Goal: Use online tool/utility: Use online tool/utility

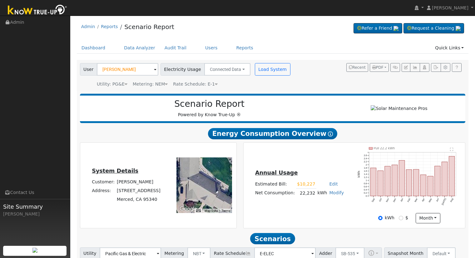
scroll to position [91, 0]
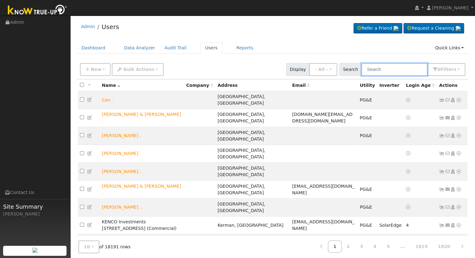
click at [389, 69] on input "text" at bounding box center [394, 69] width 66 height 13
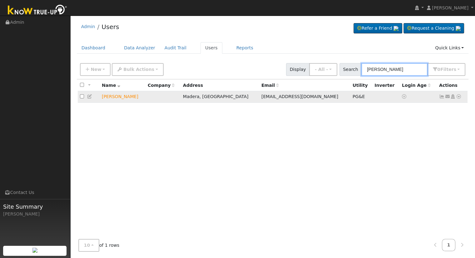
type input "[PERSON_NAME]"
click at [458, 97] on icon at bounding box center [459, 96] width 6 height 4
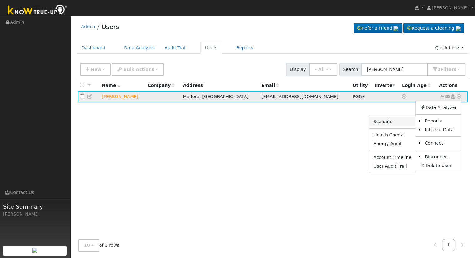
click at [392, 120] on link "Scenario" at bounding box center [392, 121] width 47 height 9
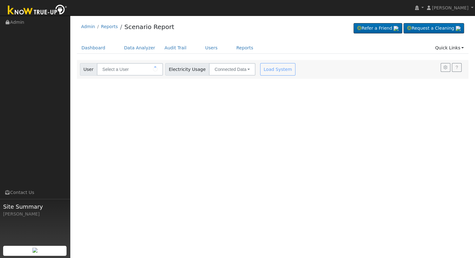
type input "[PERSON_NAME]"
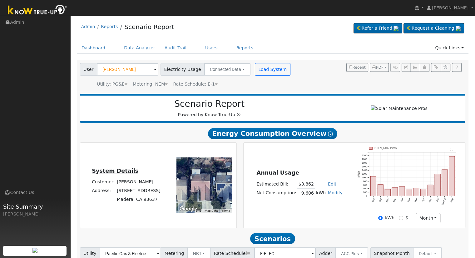
click at [330, 185] on link "Edit" at bounding box center [332, 183] width 8 height 5
type input "4419"
click at [320, 156] on div "Annual Usage Estimated Bill: $4,419 Edit Estimated Bill $ 4419 Annual Net Consu…" at bounding box center [355, 185] width 220 height 76
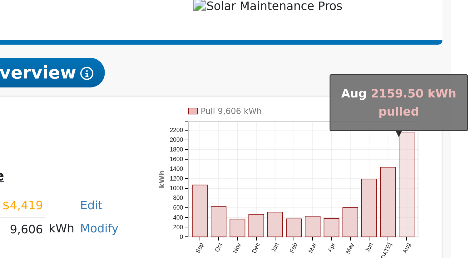
scroll to position [49, 0]
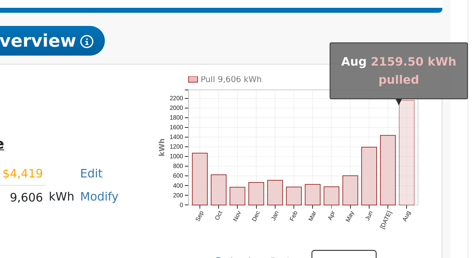
click at [452, 131] on rect "onclick=""" at bounding box center [452, 130] width 6 height 40
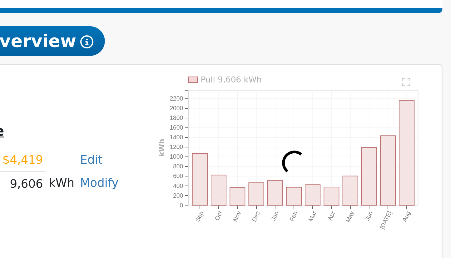
scroll to position [10, 0]
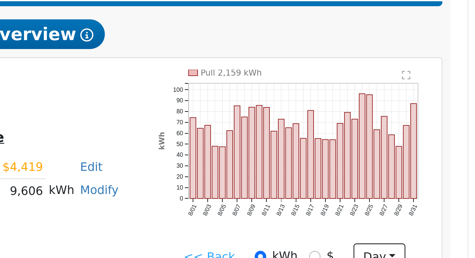
click at [430, 197] on icon "Pull 2,159 kWh 8/01 8/03 8/05 8/07 8/09 8/11 8/13 8/15 8/17 8/19 8/21 8/23 8/25…" at bounding box center [409, 169] width 103 height 65
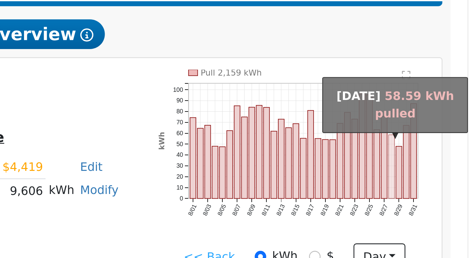
click at [446, 183] on rect "onclick=""" at bounding box center [446, 173] width 2 height 24
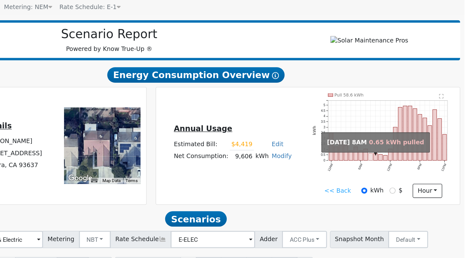
scroll to position [9, 0]
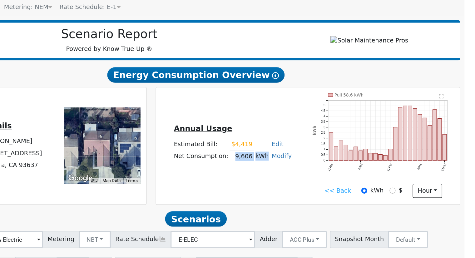
drag, startPoint x: 300, startPoint y: 187, endPoint x: 322, endPoint y: 187, distance: 21.6
click at [322, 187] on tr "Net Consumption: 9,606 kWh Modify Add Consumption Add Electric Vehicle Add Cons…" at bounding box center [299, 183] width 88 height 9
click at [300, 199] on div "Annual Usage Estimated Bill: $4,419 Edit Estimated Bill $ 4419 Annual Net Consu…" at bounding box center [355, 176] width 220 height 76
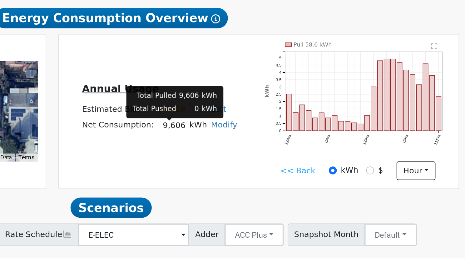
click at [302, 186] on td "9,606" at bounding box center [305, 183] width 17 height 9
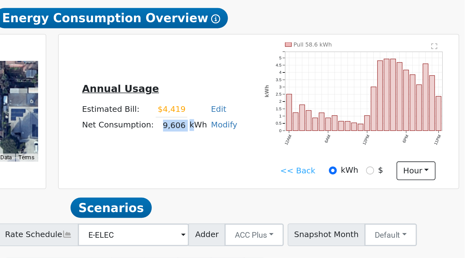
drag, startPoint x: 301, startPoint y: 185, endPoint x: 316, endPoint y: 185, distance: 15.0
click at [316, 185] on tr "Net Consumption: 9,606 kWh Modify Add Consumption Add Electric Vehicle Add Cons…" at bounding box center [299, 183] width 88 height 9
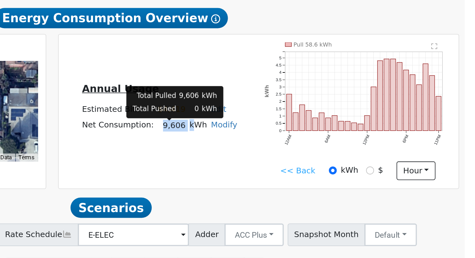
click at [308, 188] on td "9,606" at bounding box center [305, 183] width 17 height 9
drag, startPoint x: 301, startPoint y: 186, endPoint x: 310, endPoint y: 186, distance: 9.7
click at [310, 186] on td "9,606" at bounding box center [305, 183] width 17 height 9
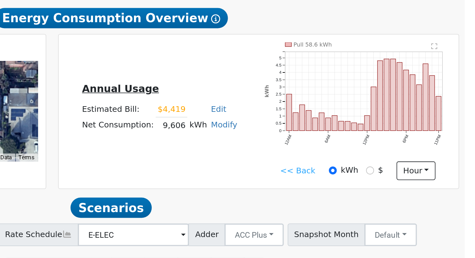
click at [306, 193] on div "Annual Usage Estimated Bill: $4,419 Edit Estimated Bill $ 4419 Annual Net Consu…" at bounding box center [300, 175] width 110 height 33
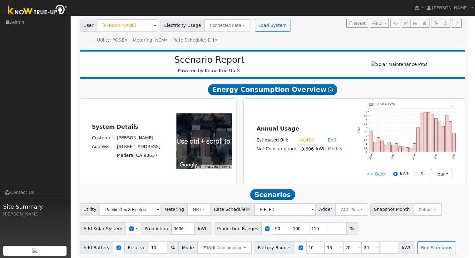
scroll to position [49, 0]
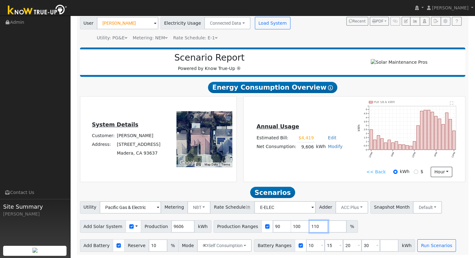
click at [310, 224] on input "110" at bounding box center [319, 226] width 19 height 12
type input "1"
type input "143.712263"
click at [361, 244] on input "30" at bounding box center [370, 245] width 19 height 12
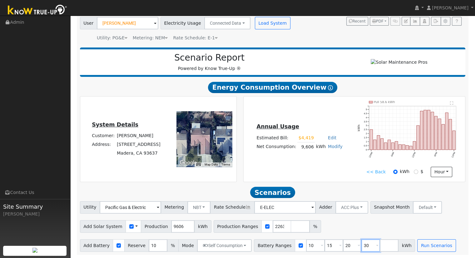
scroll to position [0, 0]
type input "3"
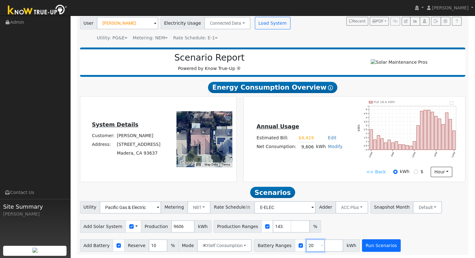
type input "20"
click at [364, 244] on button "Run Scenarios" at bounding box center [381, 245] width 38 height 12
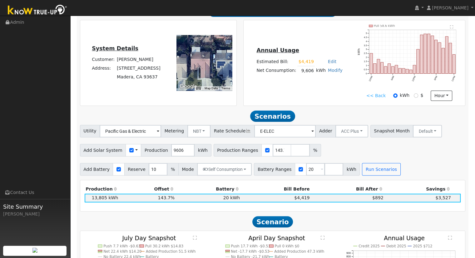
scroll to position [216, 0]
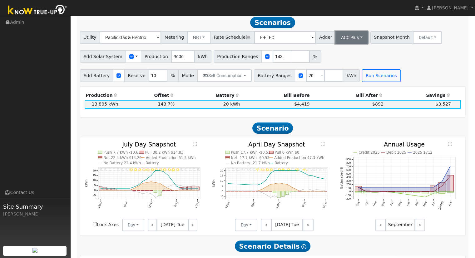
click at [342, 40] on button "ACC Plus" at bounding box center [351, 37] width 33 height 12
click at [346, 72] on link "SB-535" at bounding box center [344, 68] width 43 height 9
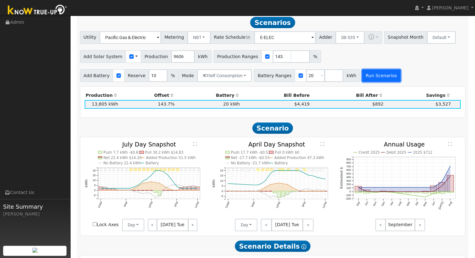
click at [367, 77] on button "Run Scenarios" at bounding box center [381, 75] width 38 height 12
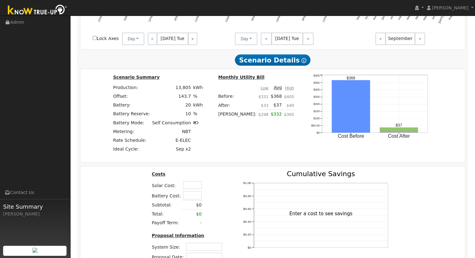
scroll to position [404, 0]
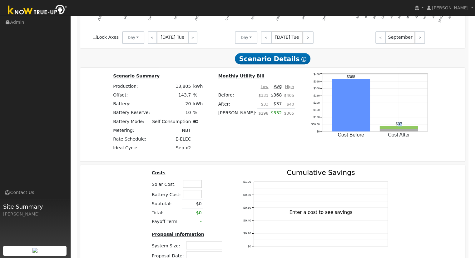
drag, startPoint x: 381, startPoint y: 128, endPoint x: 389, endPoint y: 126, distance: 8.5
click at [389, 126] on icon "Cost Before Cost After $0 $50.00 $100 $150 $200 $250 $300 $350 $400 onclick="" …" at bounding box center [370, 110] width 125 height 77
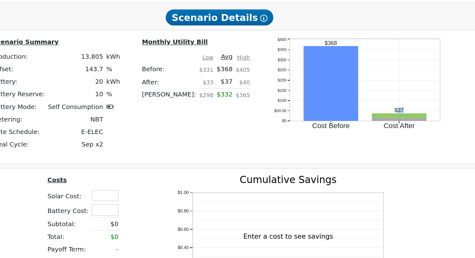
scroll to position [403, 0]
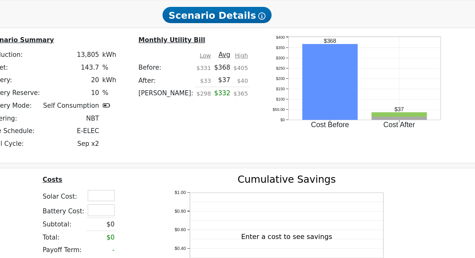
click at [392, 147] on icon "Cost Before Cost After $0 $50.00 $100 $150 $200 $250 $300 $350 $400 onclick="" …" at bounding box center [370, 111] width 125 height 77
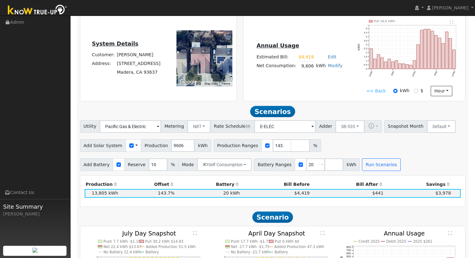
scroll to position [142, 0]
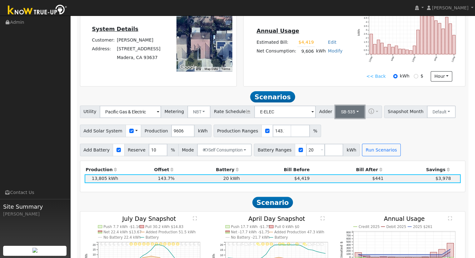
click at [342, 114] on button "SB-535" at bounding box center [349, 112] width 29 height 12
click at [340, 137] on link "ACC Plus" at bounding box center [344, 134] width 43 height 9
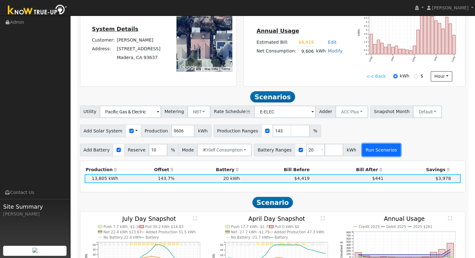
click at [364, 151] on button "Run Scenarios" at bounding box center [381, 150] width 38 height 12
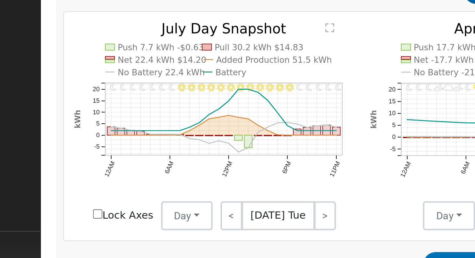
scroll to position [249, 0]
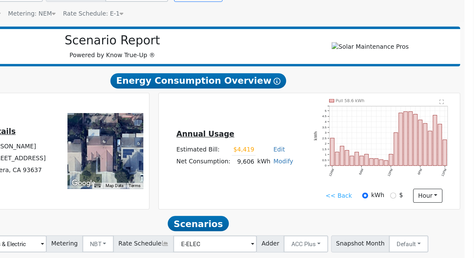
click at [375, 181] on link "<< Back" at bounding box center [375, 179] width 19 height 7
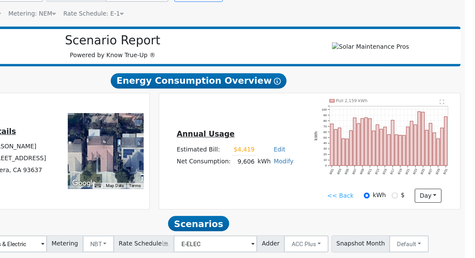
click at [376, 182] on link "<< Back" at bounding box center [376, 179] width 19 height 7
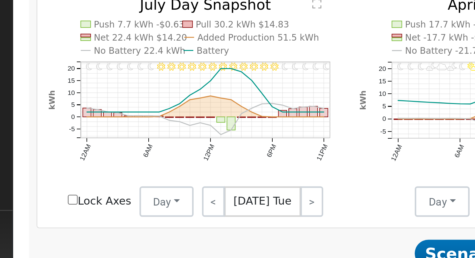
scroll to position [245, 0]
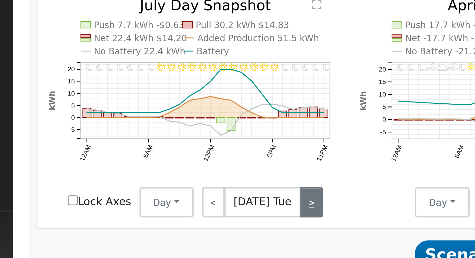
click at [192, 197] on link ">" at bounding box center [192, 195] width 9 height 12
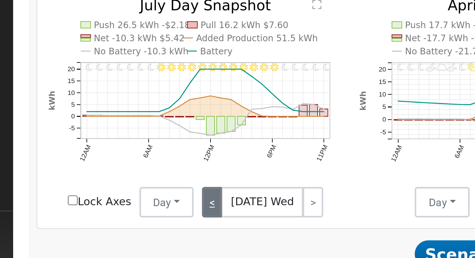
click at [153, 196] on link "<" at bounding box center [152, 195] width 8 height 12
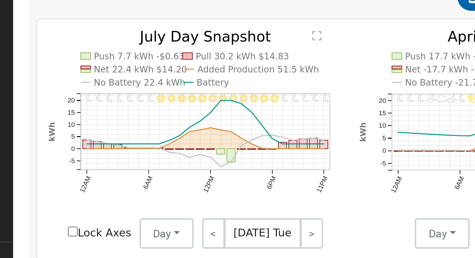
click at [193, 117] on text "" at bounding box center [195, 114] width 4 height 4
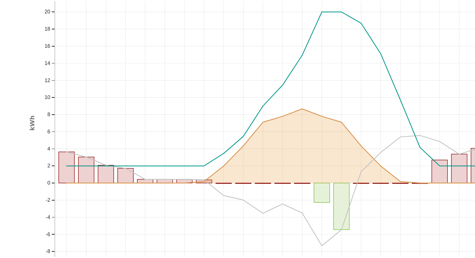
scroll to position [246, 0]
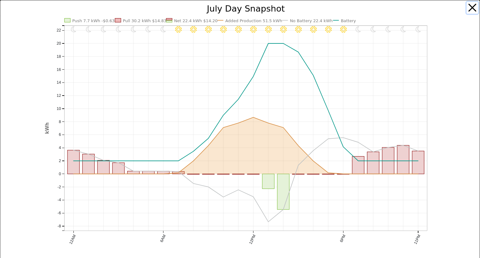
click at [466, 9] on button "button" at bounding box center [472, 8] width 12 height 12
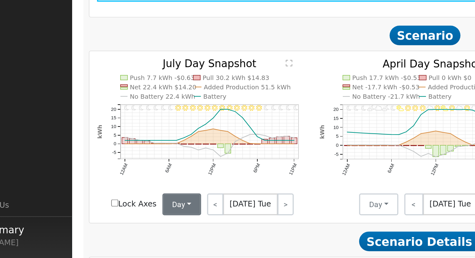
scroll to position [249, 0]
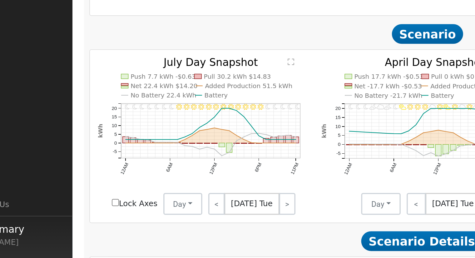
click at [129, 141] on foreignobject "6AM - Clear" at bounding box center [126, 137] width 5 height 5
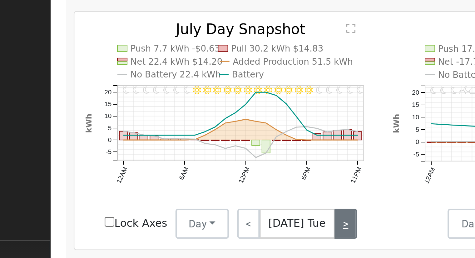
click at [191, 194] on link ">" at bounding box center [192, 192] width 9 height 12
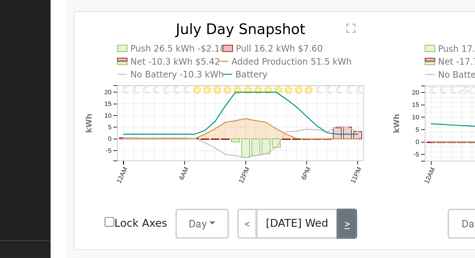
click at [193, 195] on link ">" at bounding box center [193, 192] width 8 height 12
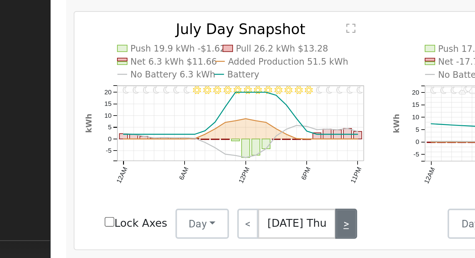
click at [193, 194] on link ">" at bounding box center [192, 192] width 9 height 12
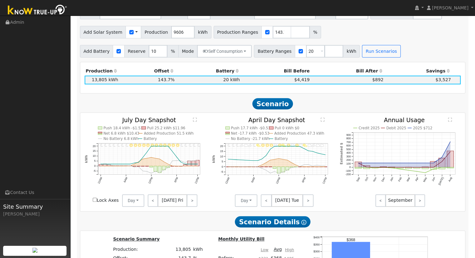
scroll to position [240, 0]
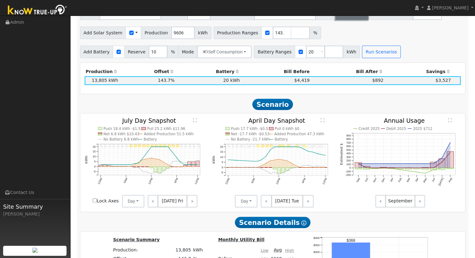
click at [337, 18] on button "ACC Plus" at bounding box center [351, 13] width 33 height 12
click at [341, 44] on link "SB-535" at bounding box center [344, 45] width 43 height 9
click at [364, 52] on button "Run Scenarios" at bounding box center [381, 52] width 38 height 12
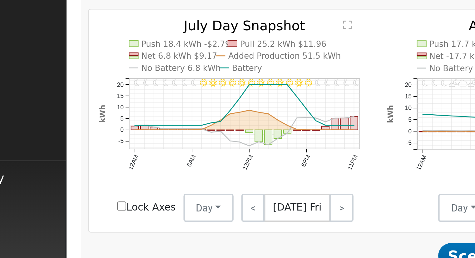
scroll to position [221, 0]
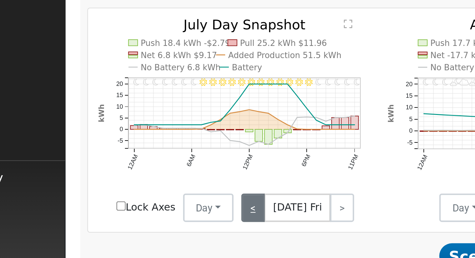
click at [154, 222] on link "<" at bounding box center [153, 220] width 10 height 12
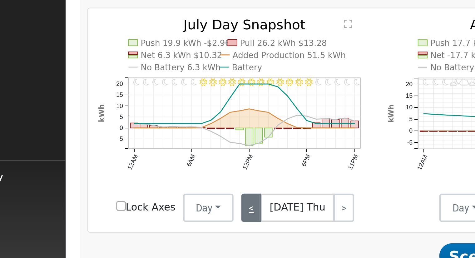
click at [154, 222] on link "<" at bounding box center [152, 220] width 9 height 12
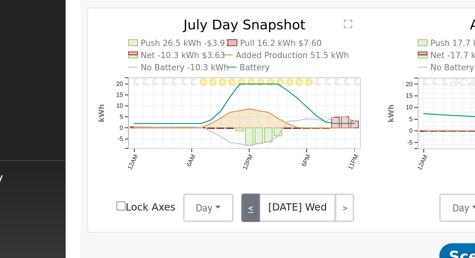
click at [154, 222] on link "<" at bounding box center [152, 220] width 8 height 12
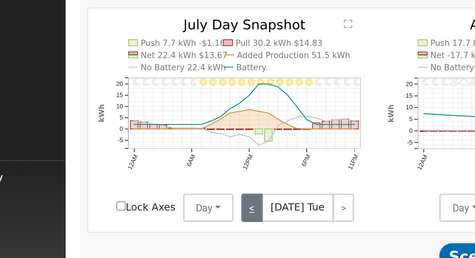
click at [154, 222] on link "<" at bounding box center [152, 220] width 9 height 12
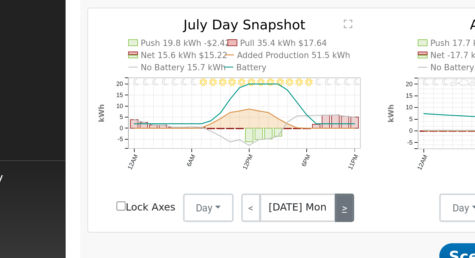
click at [191, 222] on link ">" at bounding box center [193, 220] width 8 height 12
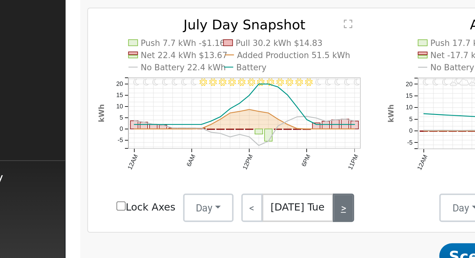
click at [191, 222] on link ">" at bounding box center [192, 220] width 9 height 12
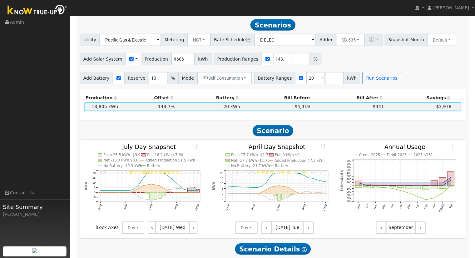
scroll to position [214, 0]
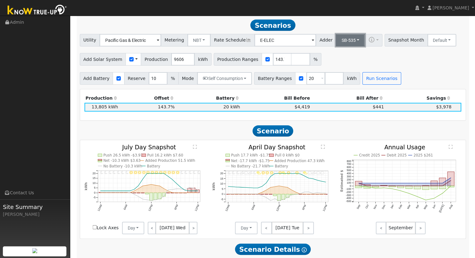
click at [340, 40] on button "SB-535" at bounding box center [349, 40] width 29 height 12
click at [341, 63] on link "ACC Plus" at bounding box center [344, 62] width 43 height 9
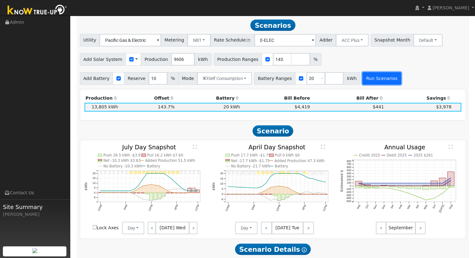
click at [368, 80] on button "Run Scenarios" at bounding box center [381, 78] width 38 height 12
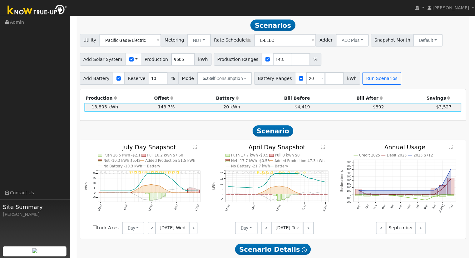
scroll to position [216, 0]
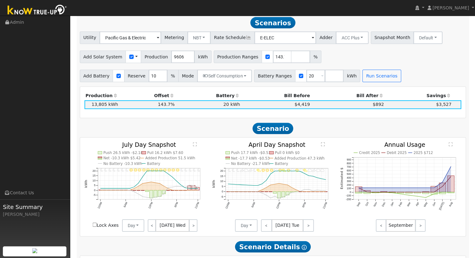
click at [322, 146] on text "" at bounding box center [322, 144] width 4 height 4
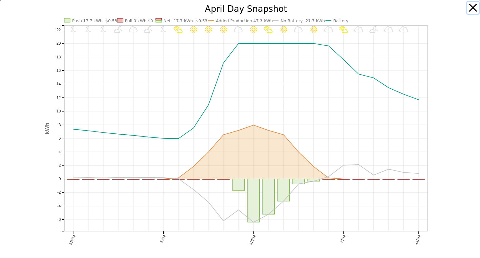
click at [468, 9] on button "button" at bounding box center [472, 8] width 12 height 12
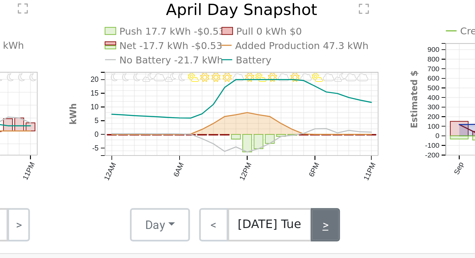
click at [304, 229] on link ">" at bounding box center [308, 225] width 11 height 12
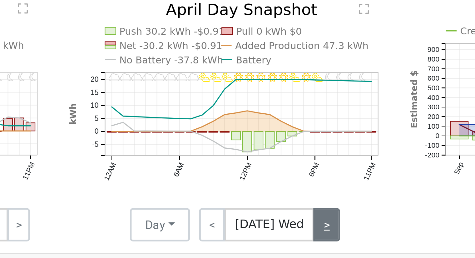
click at [310, 228] on link ">" at bounding box center [309, 225] width 10 height 12
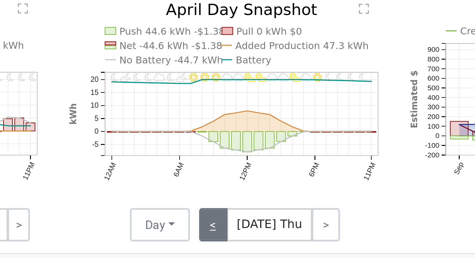
click at [269, 227] on link "<" at bounding box center [266, 225] width 11 height 12
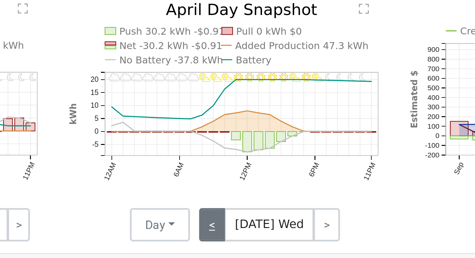
click at [268, 228] on link "<" at bounding box center [266, 225] width 10 height 12
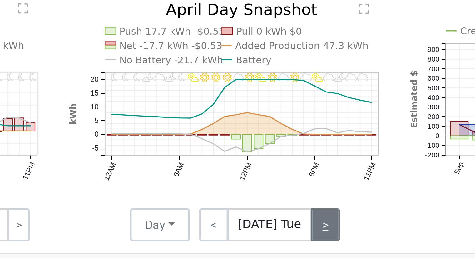
click at [312, 226] on link ">" at bounding box center [308, 225] width 11 height 12
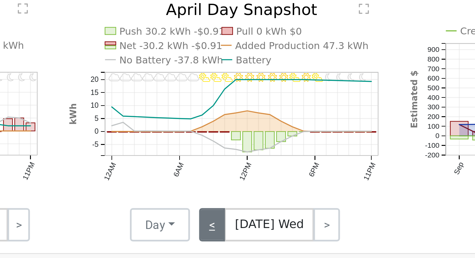
click at [265, 224] on link "<" at bounding box center [266, 225] width 10 height 12
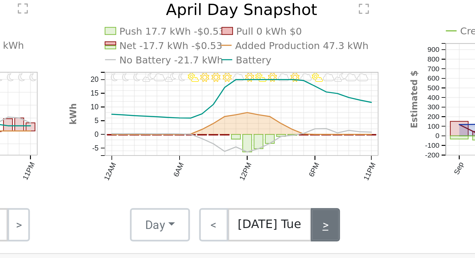
click at [308, 227] on link ">" at bounding box center [308, 225] width 11 height 12
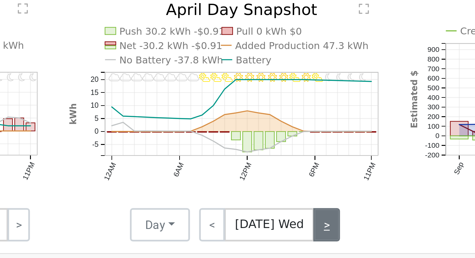
click at [307, 231] on link ">" at bounding box center [309, 225] width 10 height 12
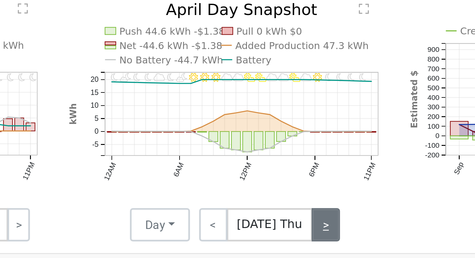
click at [307, 230] on link ">" at bounding box center [308, 225] width 11 height 12
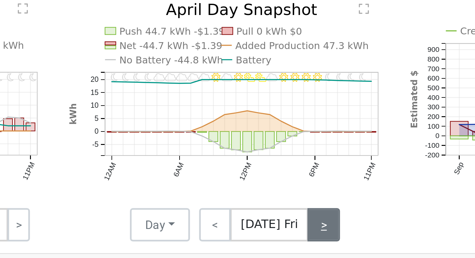
click at [307, 230] on link ">" at bounding box center [307, 225] width 12 height 12
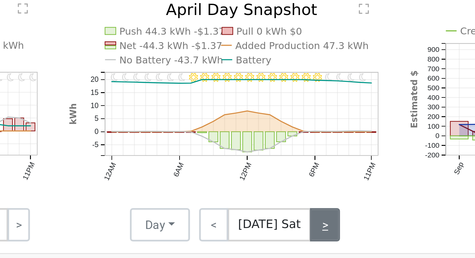
click at [307, 230] on link ">" at bounding box center [307, 225] width 11 height 12
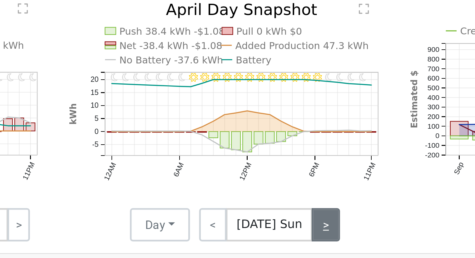
click at [308, 229] on link ">" at bounding box center [308, 225] width 11 height 12
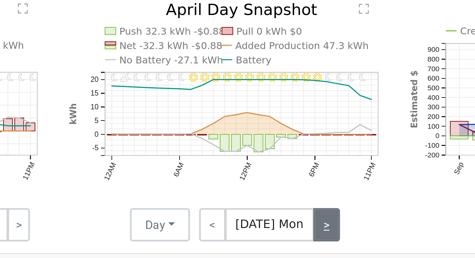
click at [308, 229] on link ">" at bounding box center [309, 225] width 10 height 12
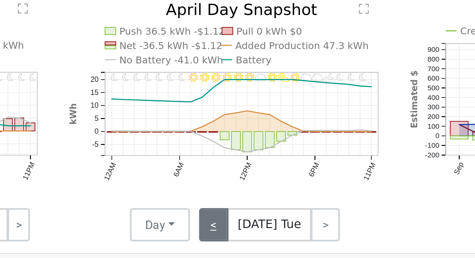
click at [268, 226] on link "<" at bounding box center [266, 225] width 11 height 12
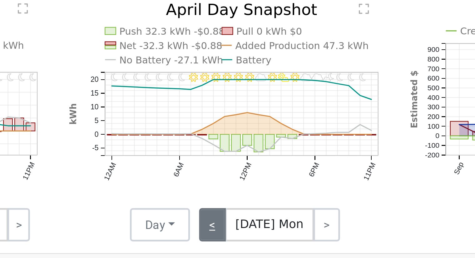
click at [268, 226] on link "<" at bounding box center [266, 225] width 10 height 12
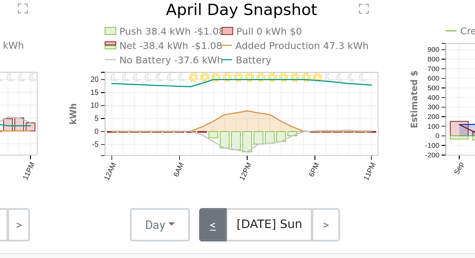
click at [268, 226] on link "<" at bounding box center [266, 225] width 11 height 12
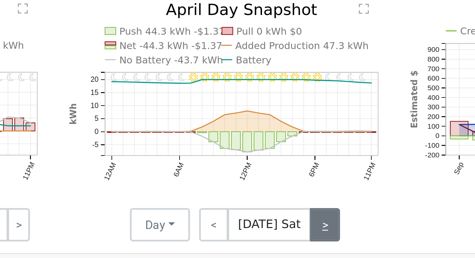
click at [307, 226] on link ">" at bounding box center [307, 225] width 11 height 12
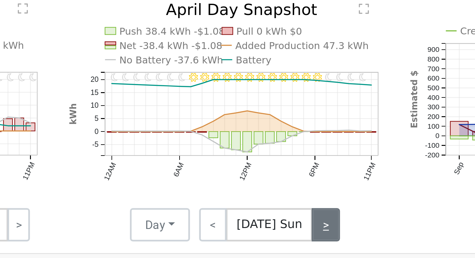
click at [307, 226] on link ">" at bounding box center [308, 225] width 11 height 12
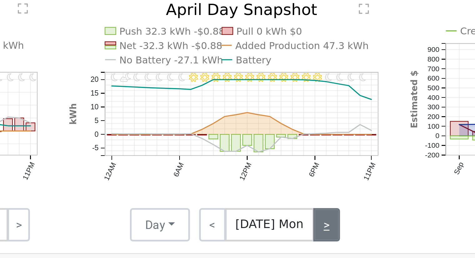
click at [306, 227] on link ">" at bounding box center [309, 225] width 10 height 12
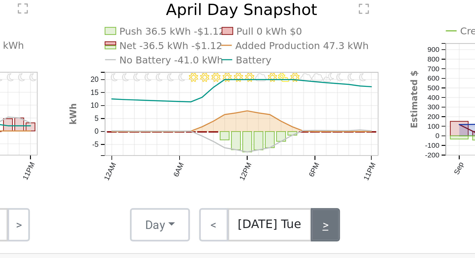
click at [308, 229] on link ">" at bounding box center [308, 225] width 11 height 12
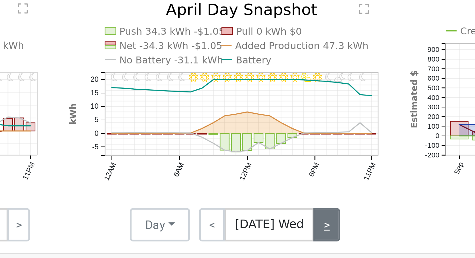
click at [308, 229] on link ">" at bounding box center [309, 225] width 10 height 12
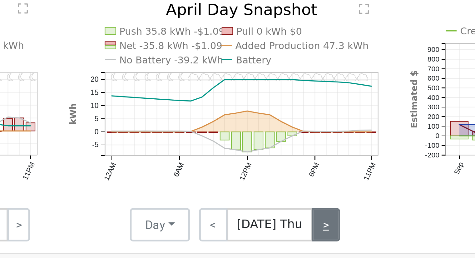
click at [308, 229] on link ">" at bounding box center [308, 225] width 11 height 12
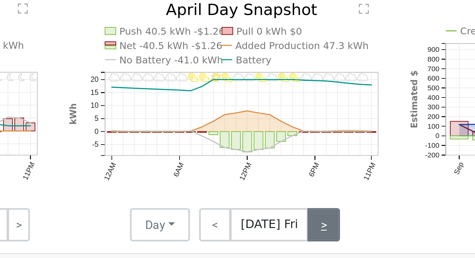
click at [308, 229] on link ">" at bounding box center [307, 225] width 12 height 12
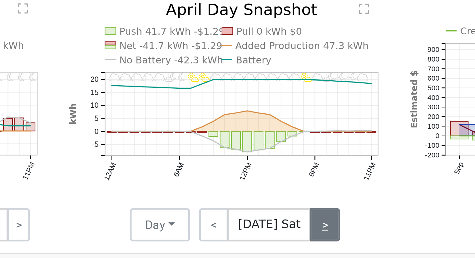
click at [308, 229] on link ">" at bounding box center [307, 225] width 11 height 12
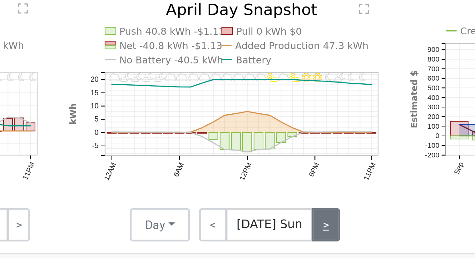
click at [308, 229] on link ">" at bounding box center [308, 225] width 11 height 12
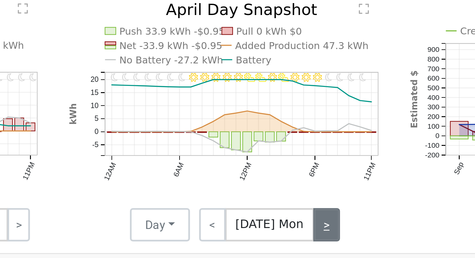
click at [309, 223] on link ">" at bounding box center [309, 225] width 10 height 12
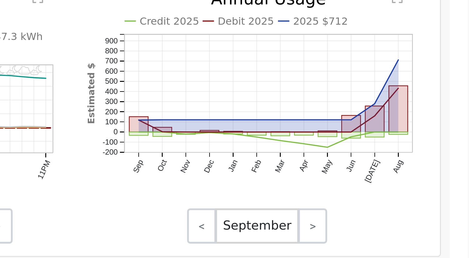
scroll to position [217, 0]
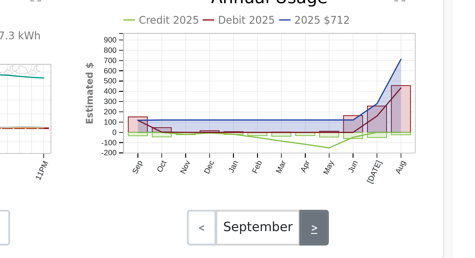
click at [419, 227] on link ">" at bounding box center [420, 224] width 10 height 12
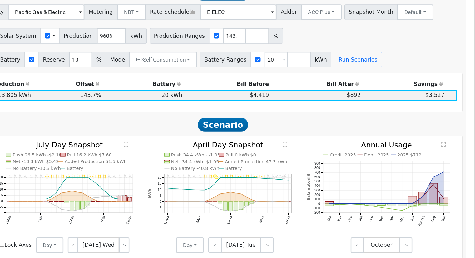
scroll to position [216, 0]
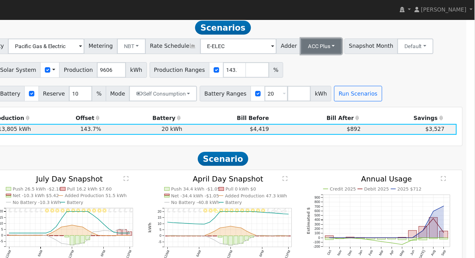
click at [335, 38] on button "ACC Plus" at bounding box center [351, 37] width 33 height 12
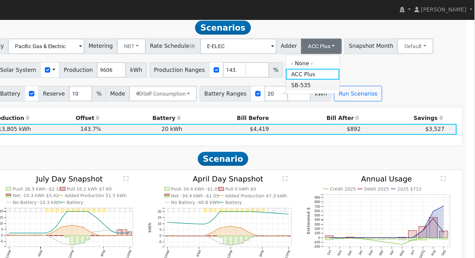
click at [340, 70] on link "SB-535" at bounding box center [344, 68] width 43 height 9
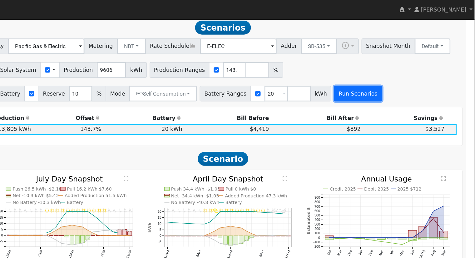
click at [370, 76] on button "Run Scenarios" at bounding box center [381, 75] width 38 height 12
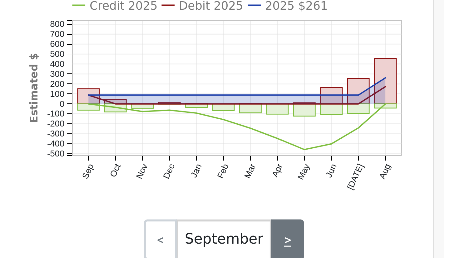
scroll to position [216, 0]
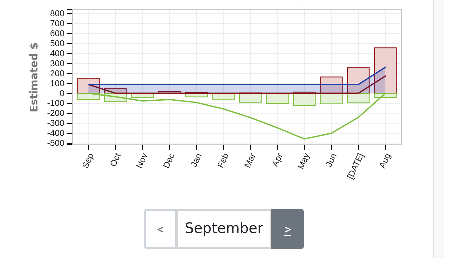
click at [421, 227] on link ">" at bounding box center [420, 225] width 10 height 12
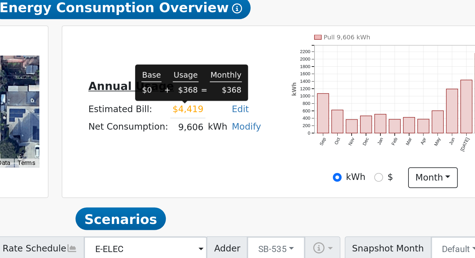
scroll to position [89, 0]
